Goal: Task Accomplishment & Management: Use online tool/utility

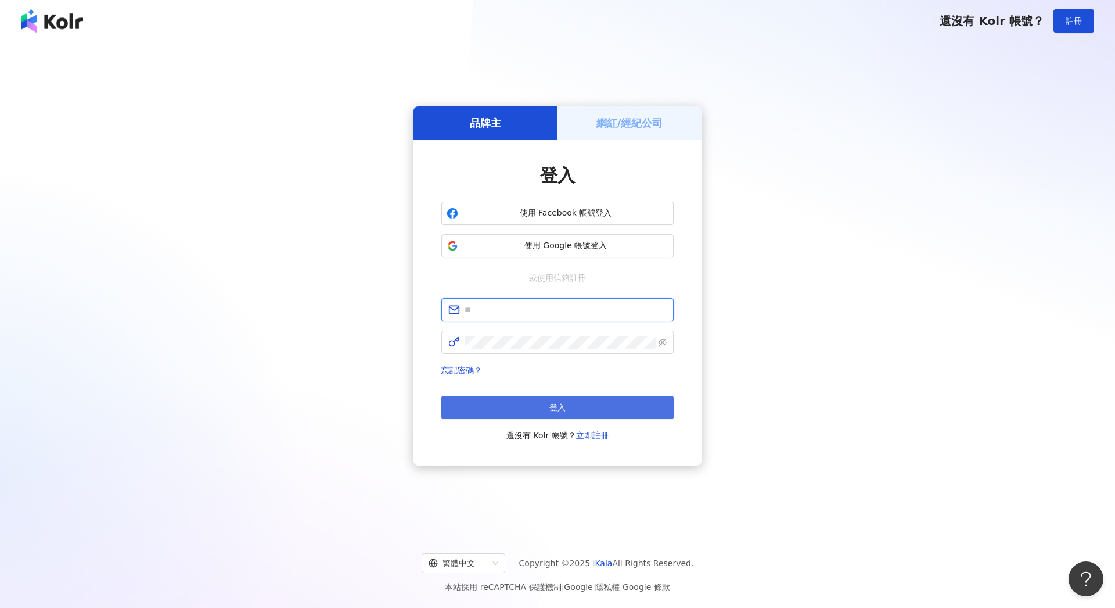
type input "**********"
click at [549, 410] on button "登入" at bounding box center [557, 407] width 232 height 23
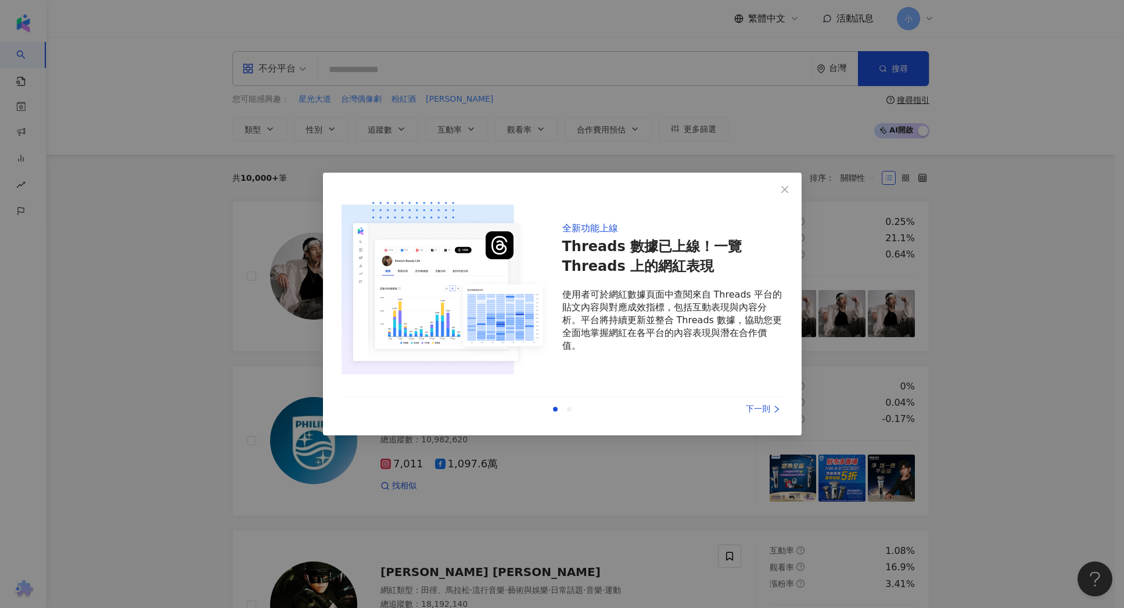
click at [1046, 421] on div "全新功能上線 Threads 數據已上線！一覽 Threads 上的網紅表現 使用者可於網紅數據頁面中查閱來自 Threads 平台的貼文內容與對應成效指標，…" at bounding box center [562, 304] width 1124 height 608
click at [767, 400] on div "上一則 下一則" at bounding box center [562, 409] width 441 height 24
click at [763, 407] on div "下一則" at bounding box center [739, 409] width 87 height 13
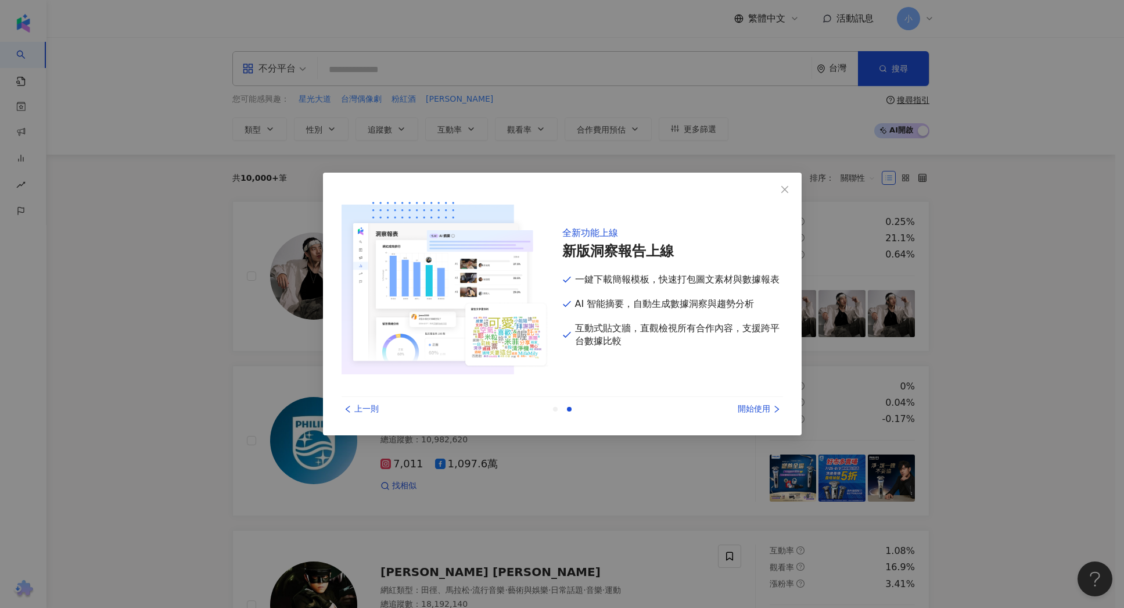
click at [763, 407] on div "開始使用" at bounding box center [739, 409] width 87 height 13
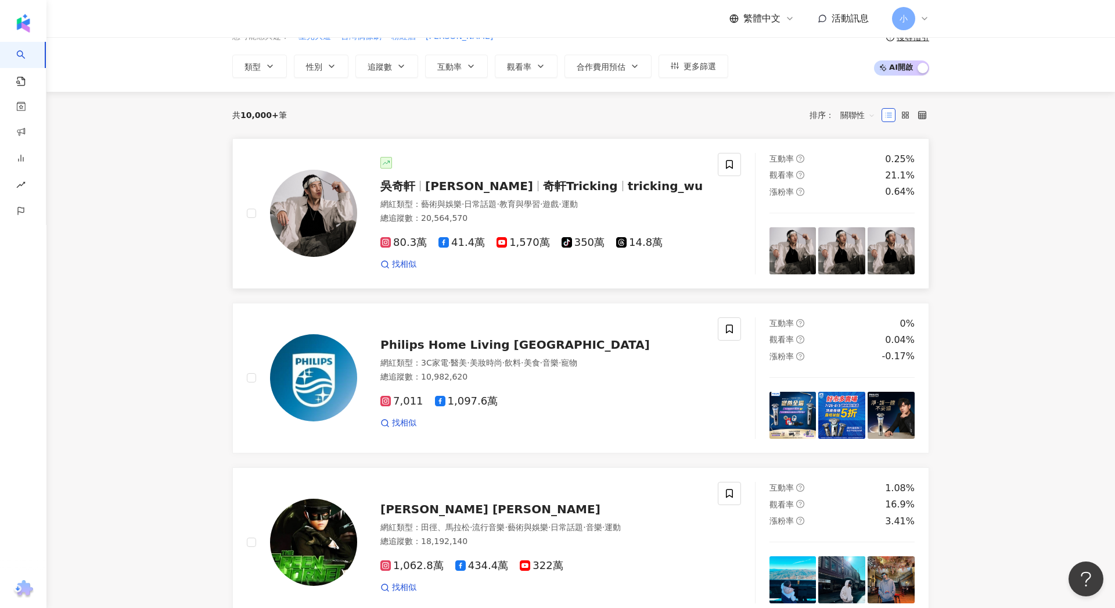
scroll to position [67, 0]
